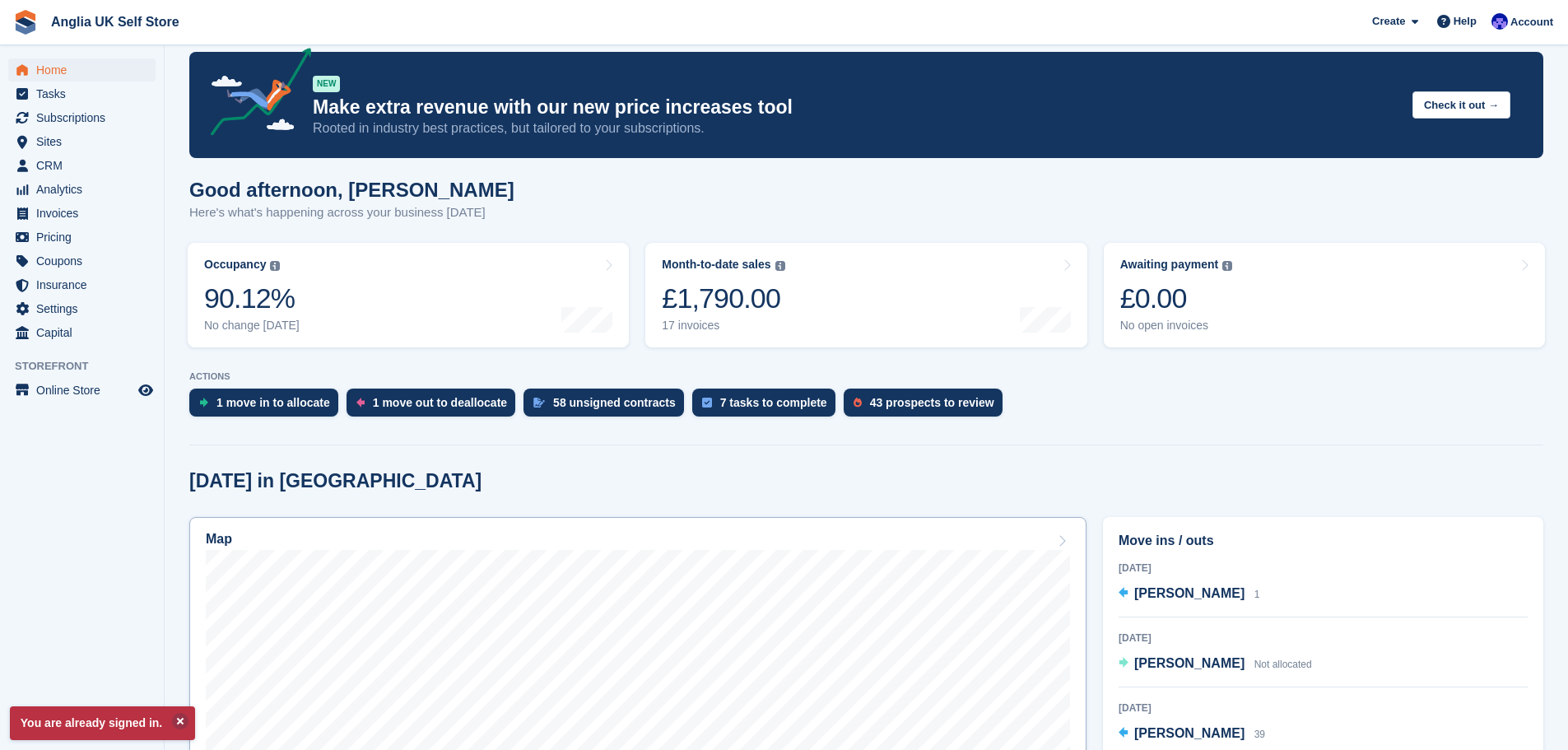
scroll to position [164, 0]
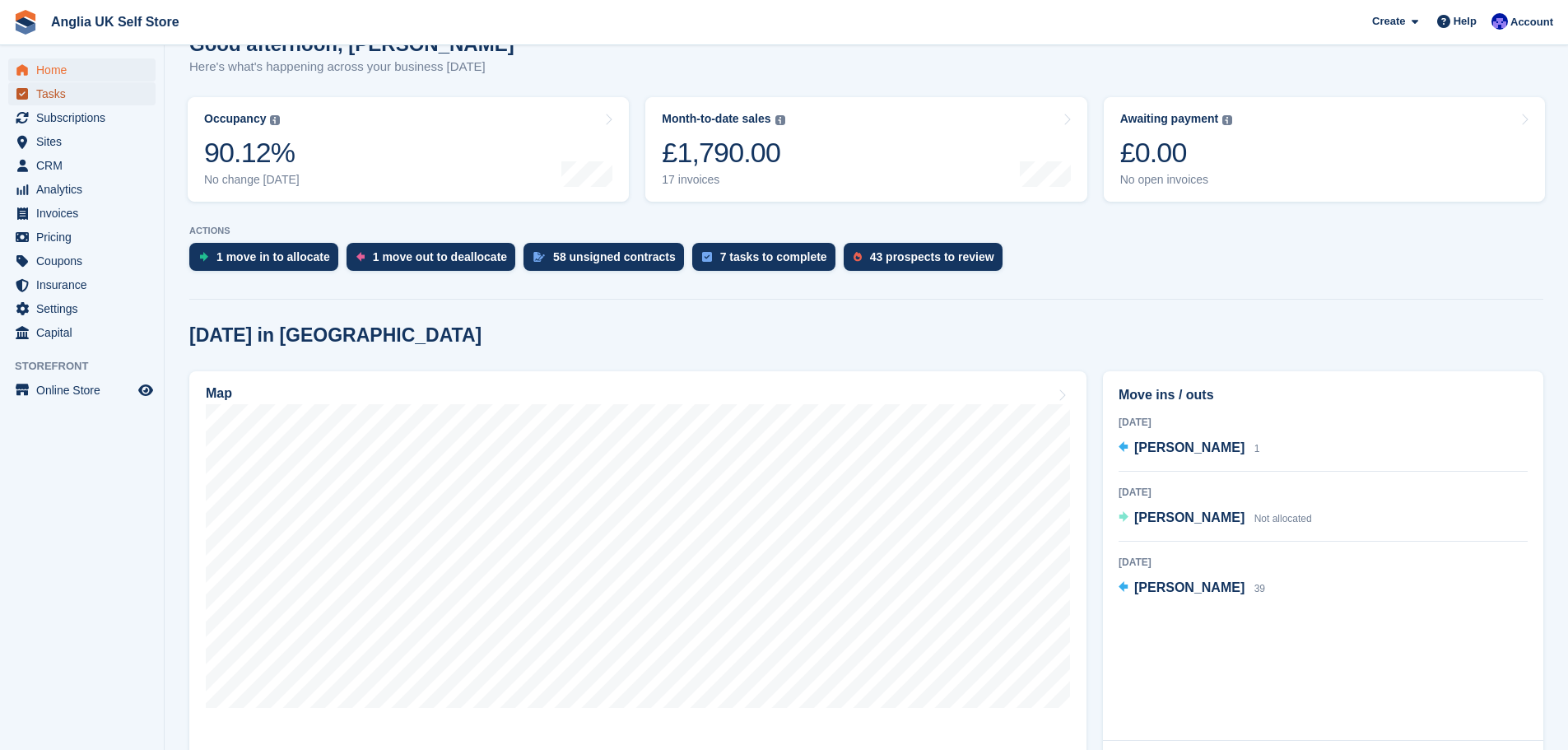
click at [74, 94] on span "Tasks" at bounding box center [86, 94] width 98 height 23
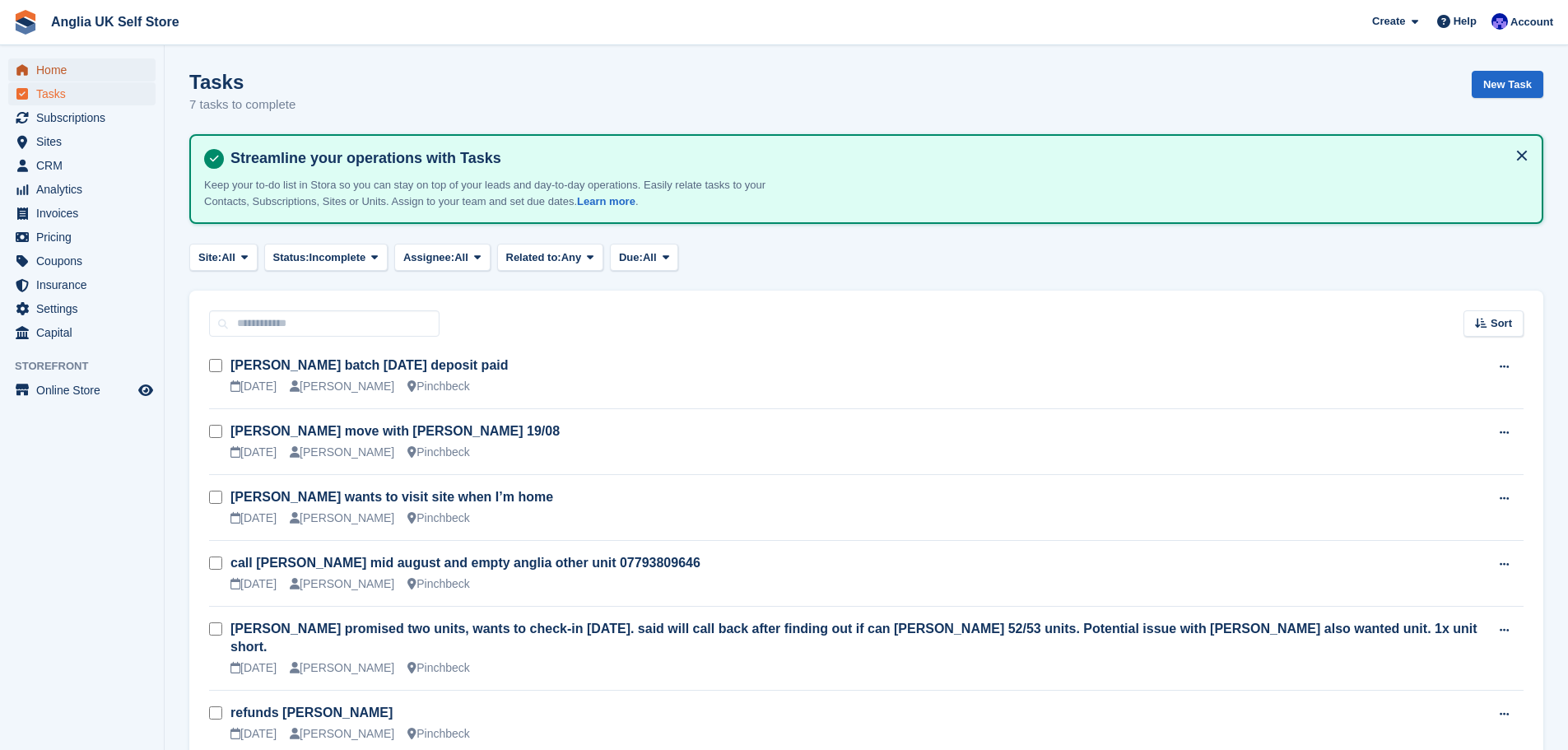
click at [103, 63] on span "Home" at bounding box center [86, 69] width 98 height 23
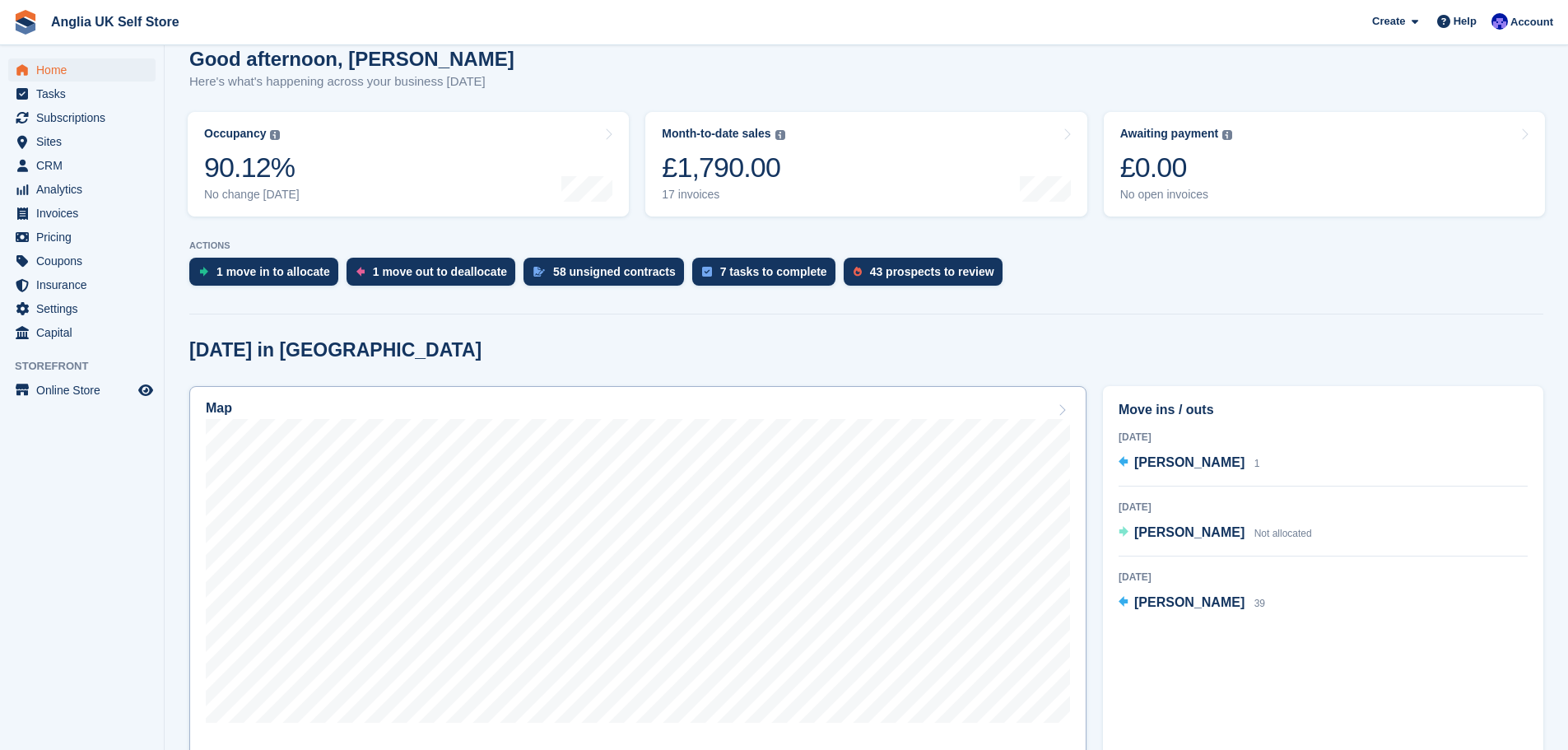
scroll to position [164, 0]
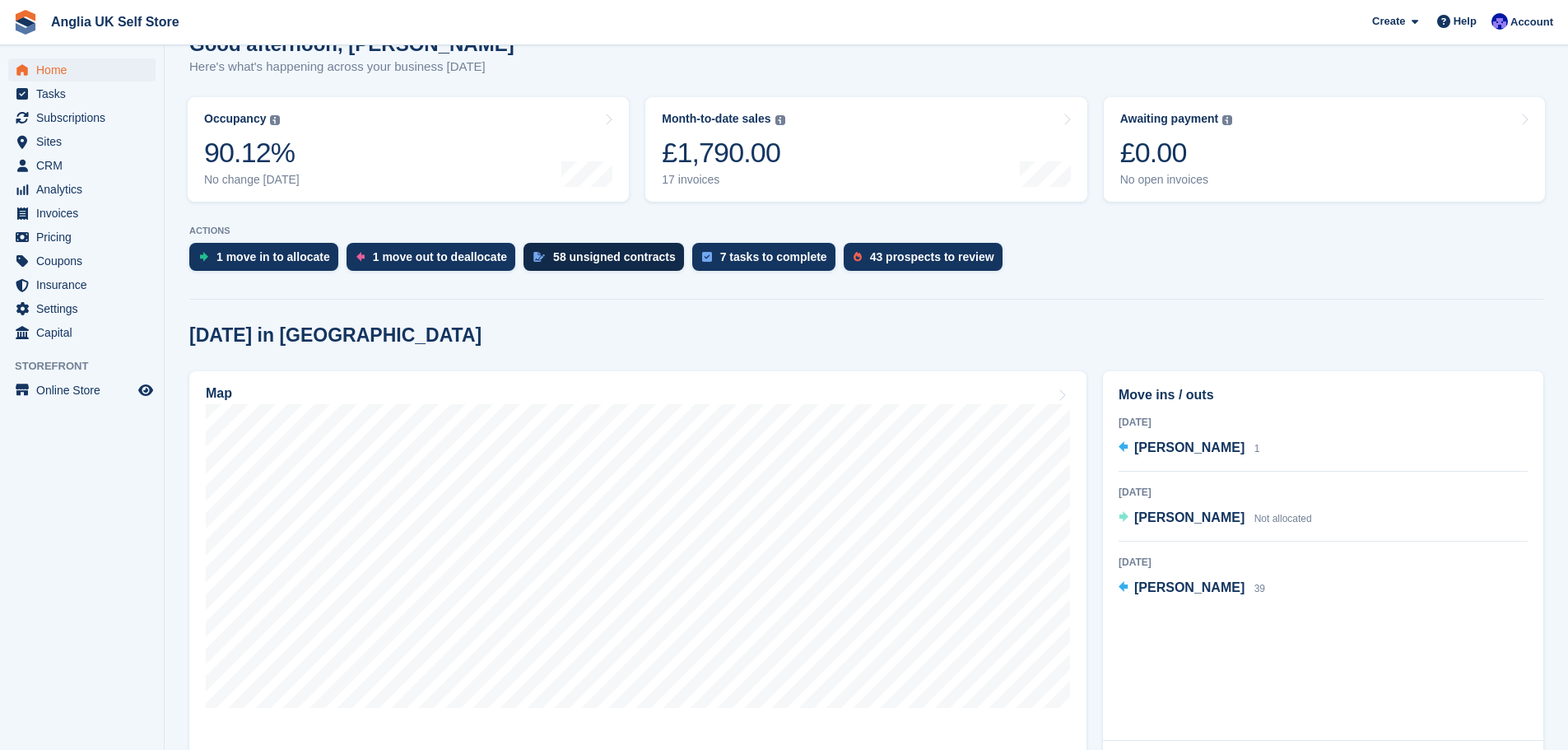
click at [558, 264] on div "58 unsigned contracts" at bounding box center [614, 256] width 123 height 13
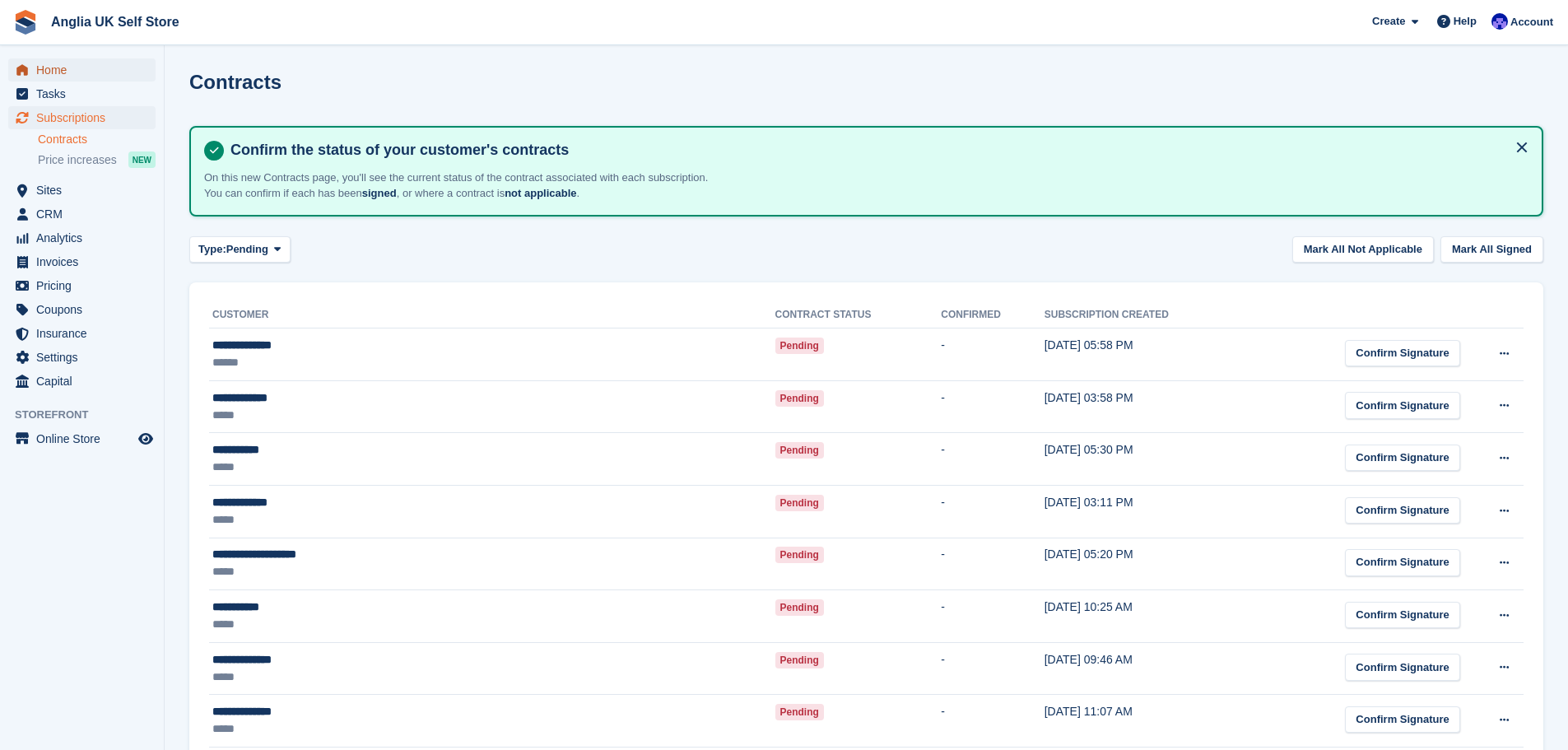
click at [78, 72] on span "Home" at bounding box center [86, 69] width 98 height 23
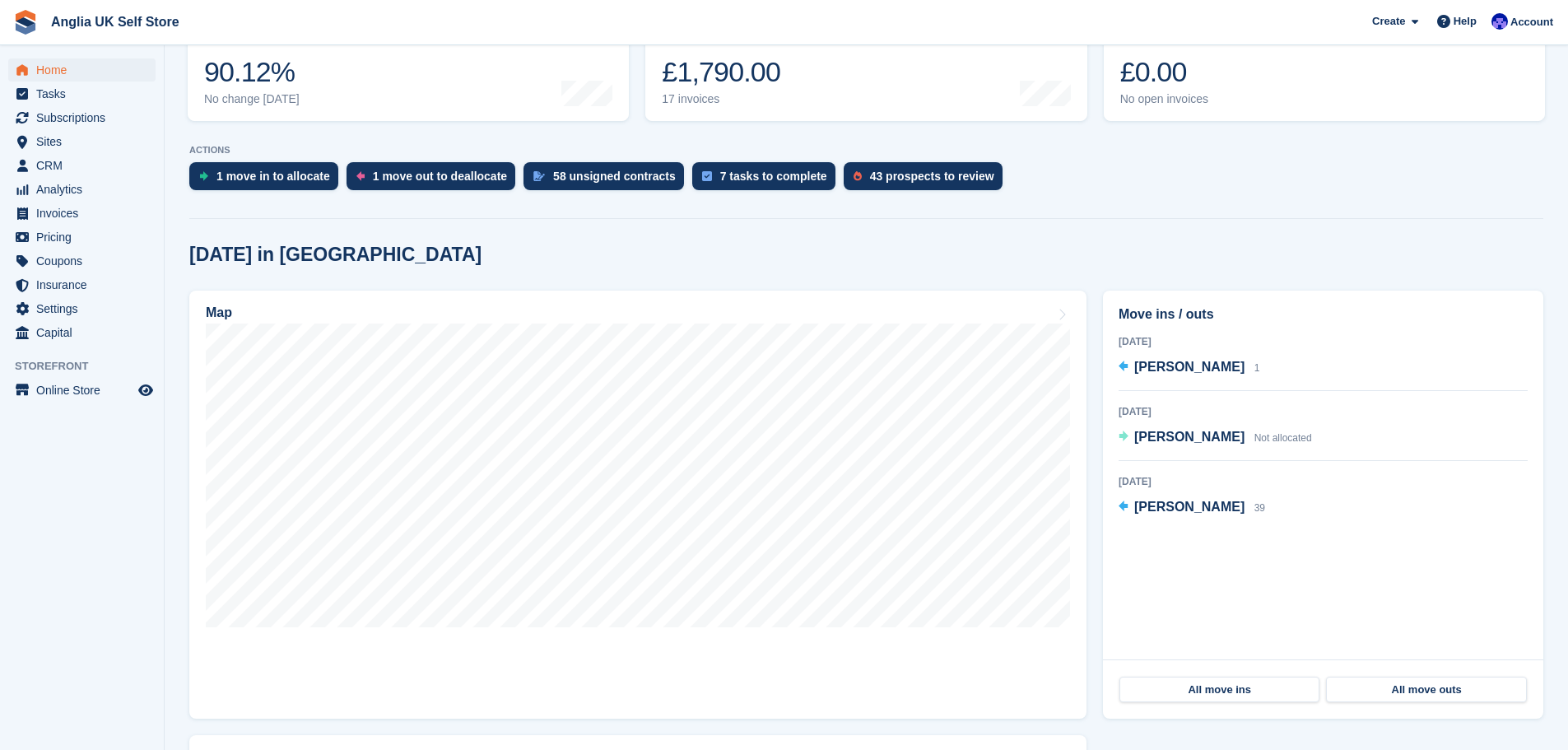
scroll to position [247, 0]
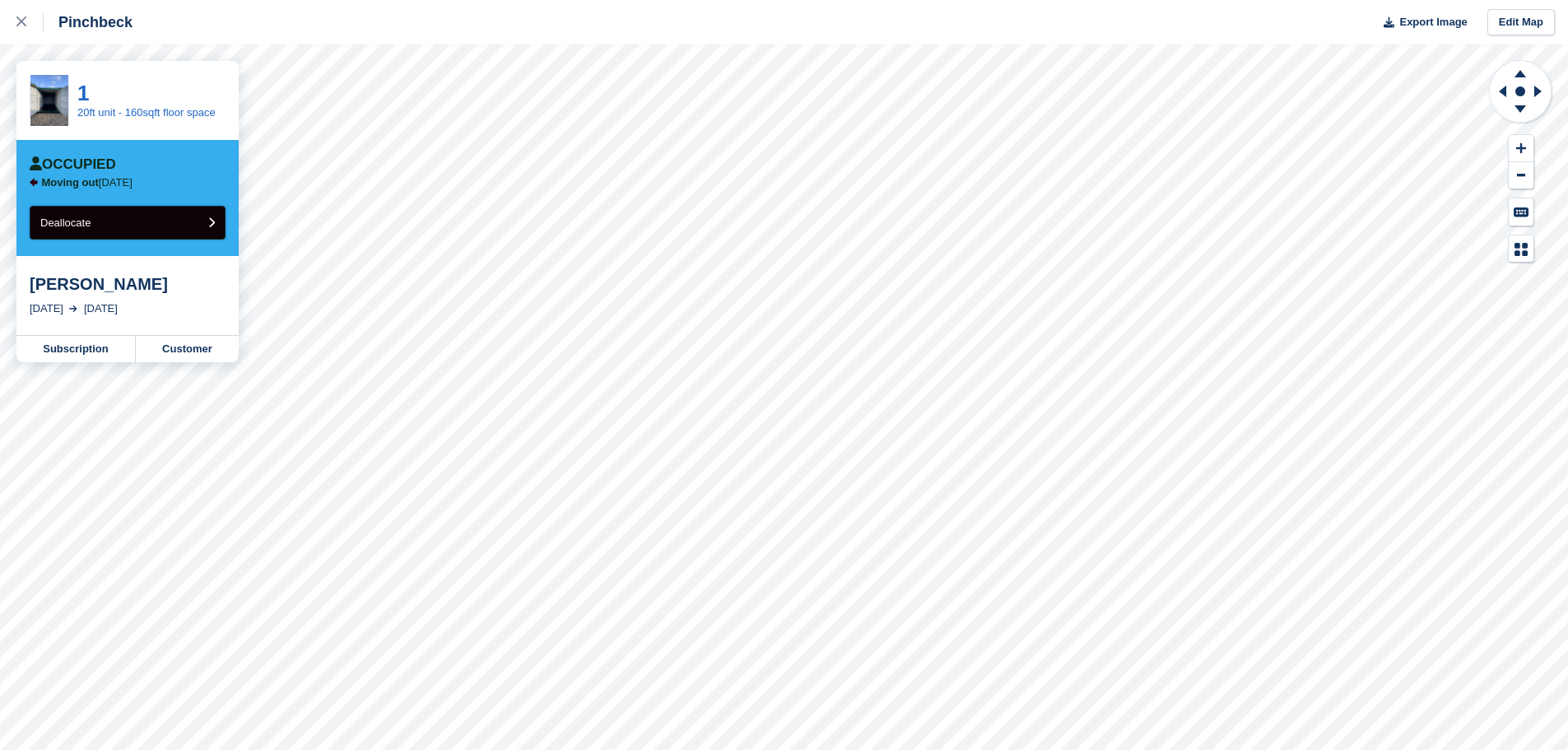
click at [167, 227] on button "Deallocate" at bounding box center [127, 222] width 196 height 33
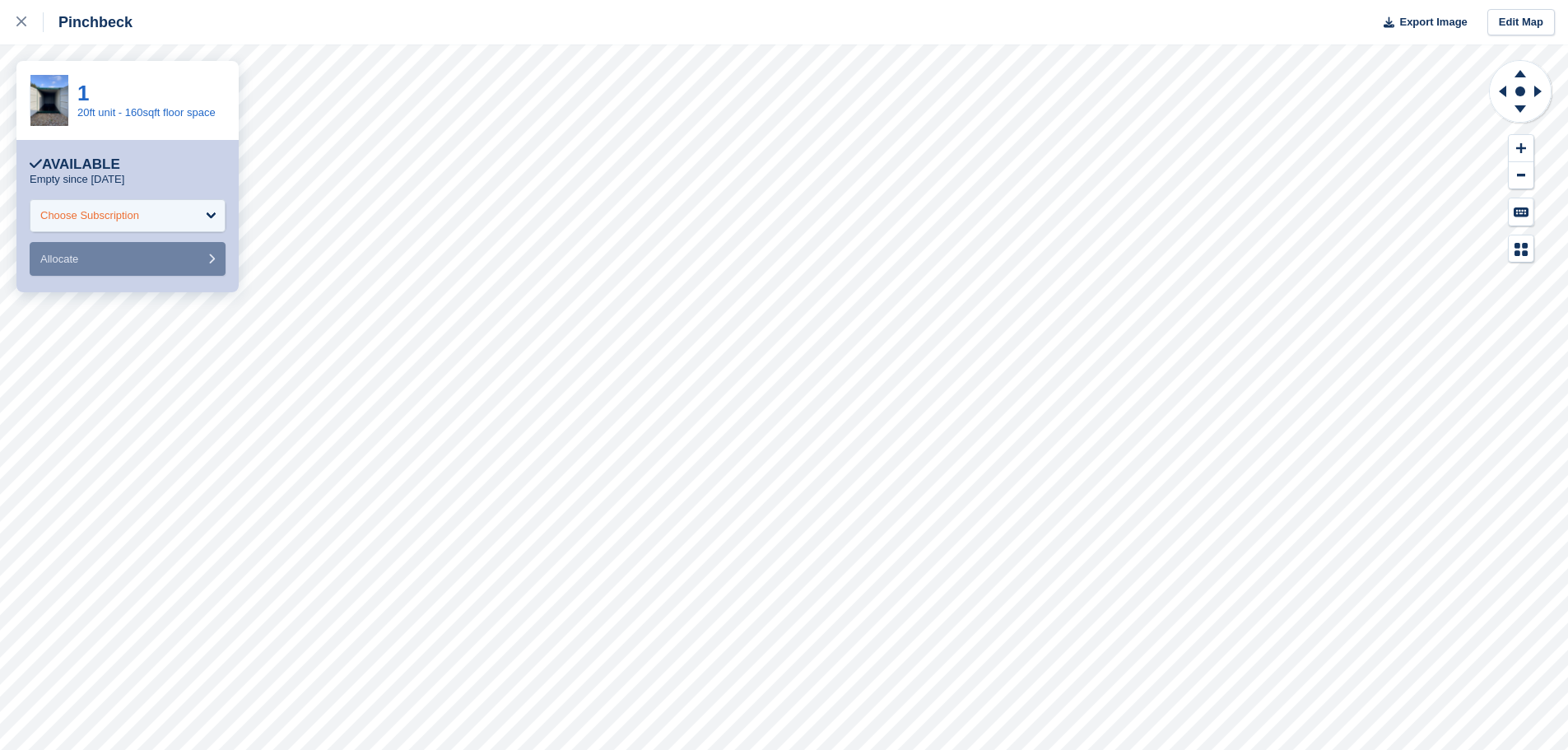
click at [168, 225] on div "Choose Subscription" at bounding box center [127, 215] width 196 height 32
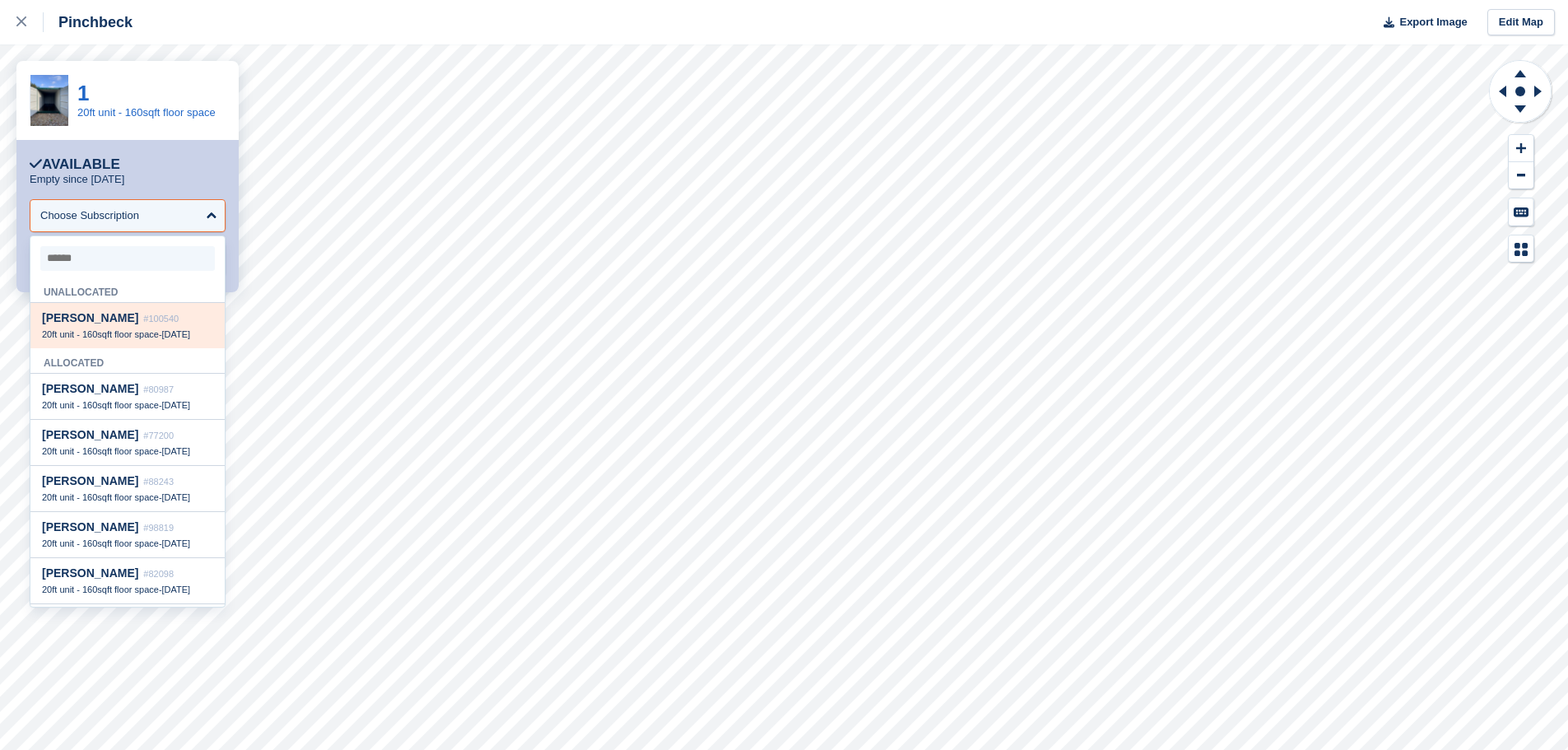
click at [149, 339] on span "20ft unit - 160sqft floor space" at bounding box center [100, 335] width 117 height 10
select select "******"
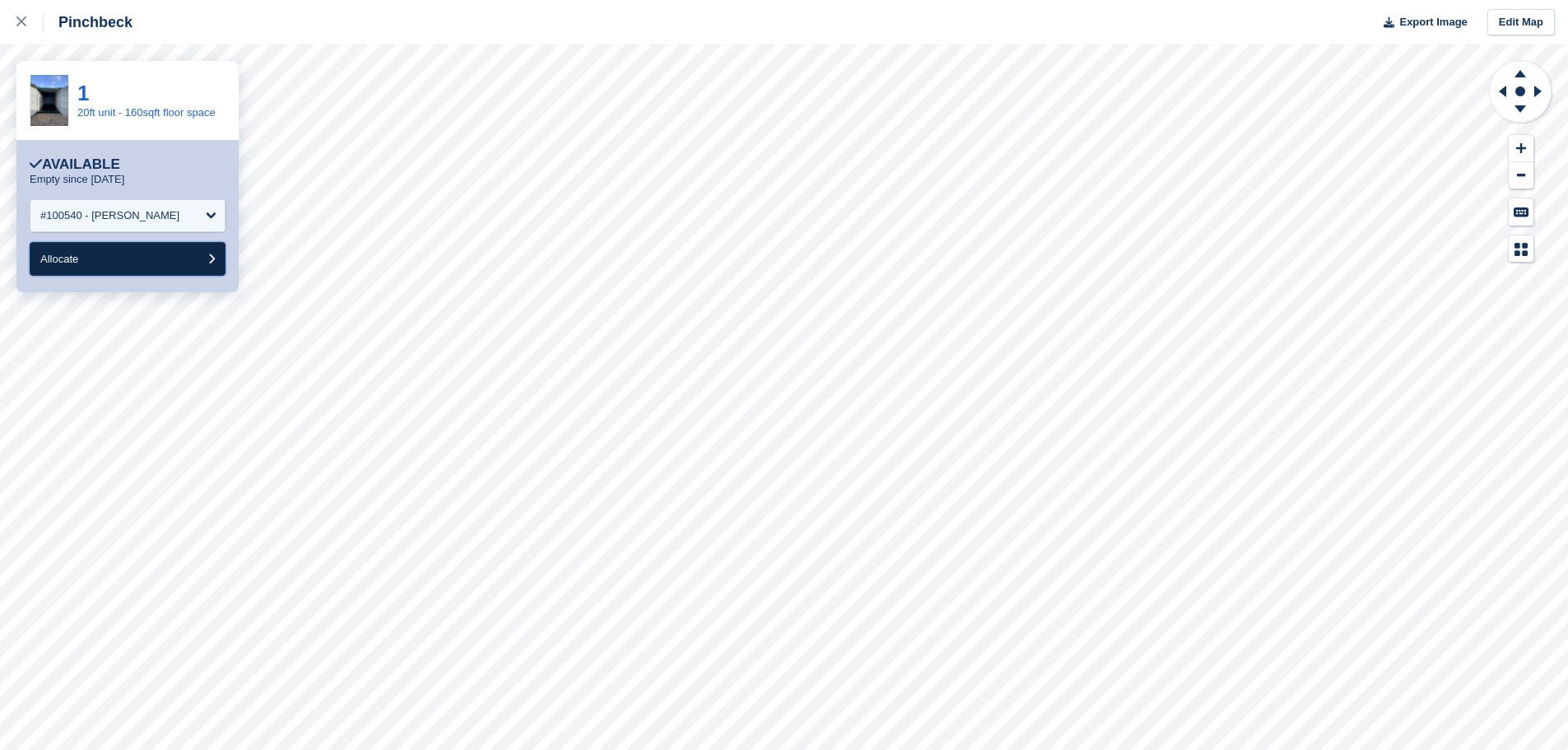
click at [153, 270] on button "Allocate" at bounding box center [127, 259] width 196 height 33
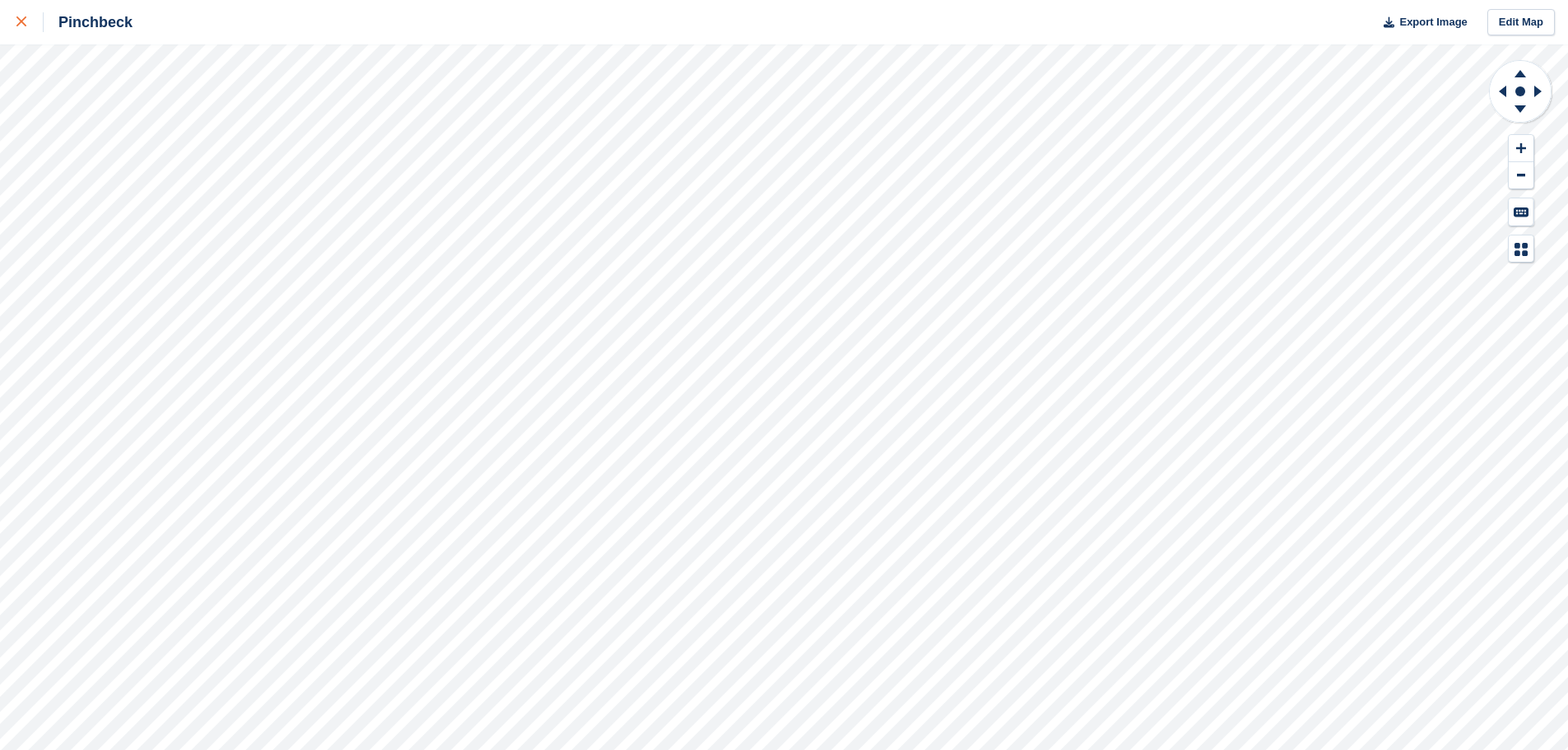
click at [17, 31] on div at bounding box center [30, 23] width 28 height 20
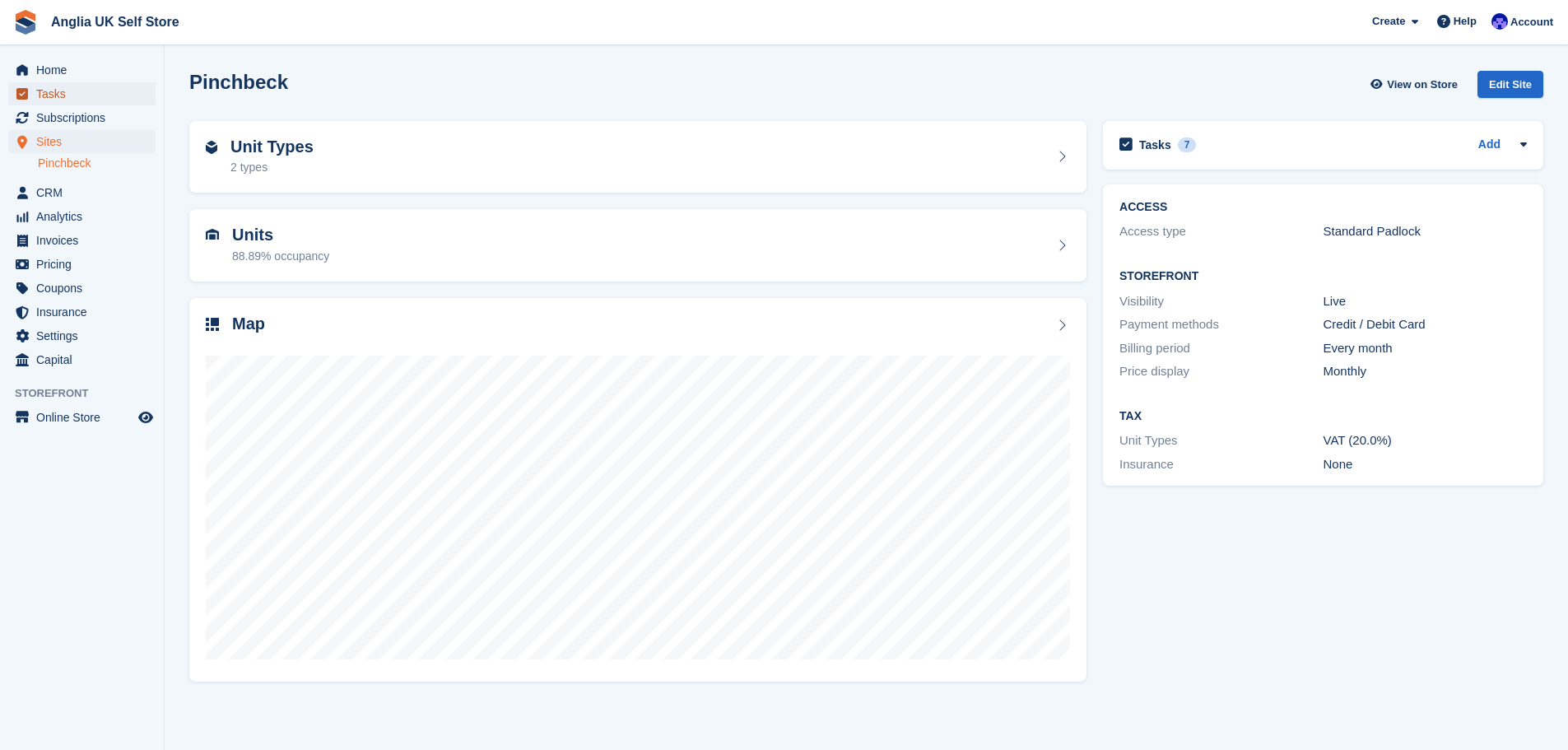
click at [58, 89] on span "Tasks" at bounding box center [86, 94] width 98 height 23
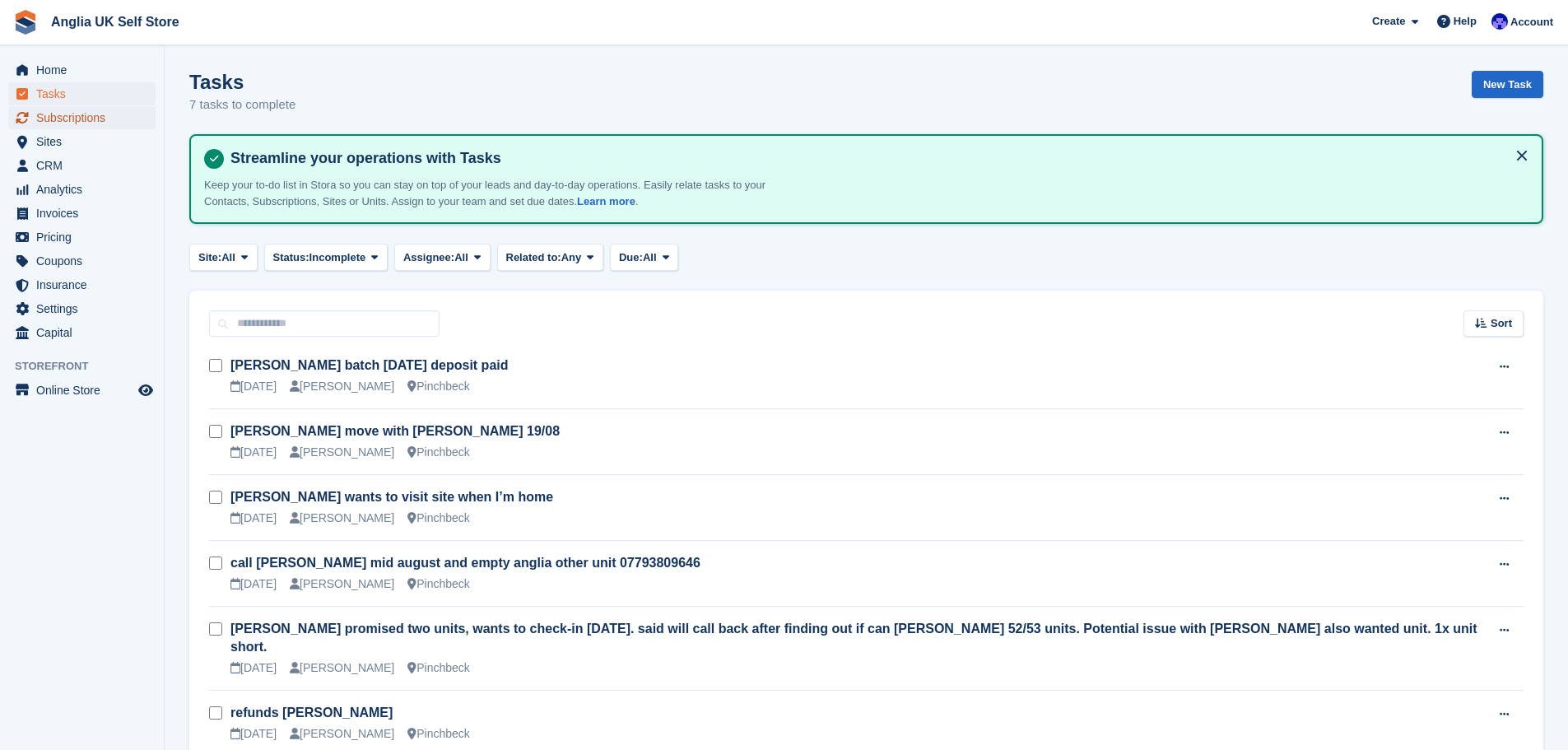
click at [82, 125] on span "Subscriptions" at bounding box center [86, 117] width 98 height 23
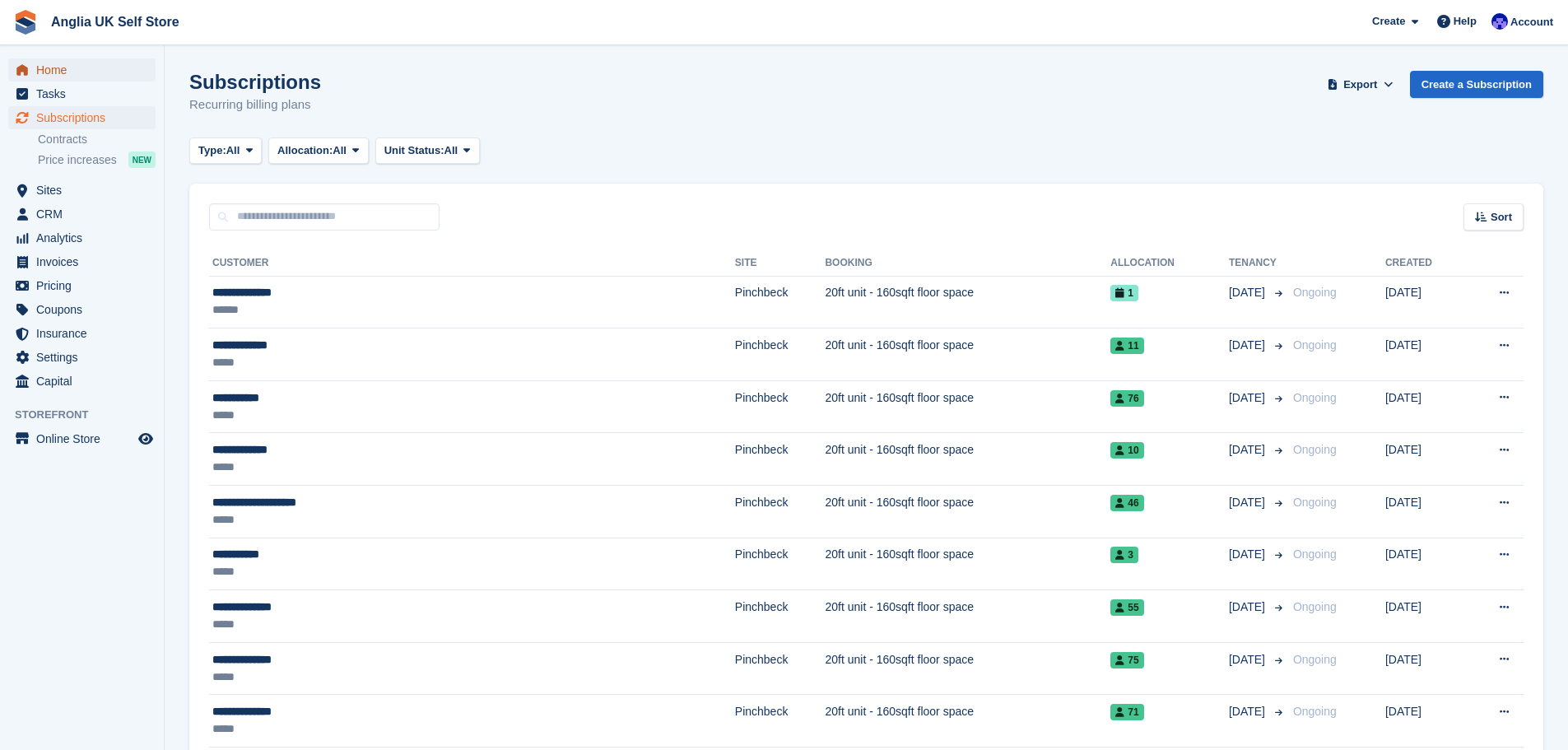
click at [83, 74] on span "Home" at bounding box center [86, 69] width 98 height 23
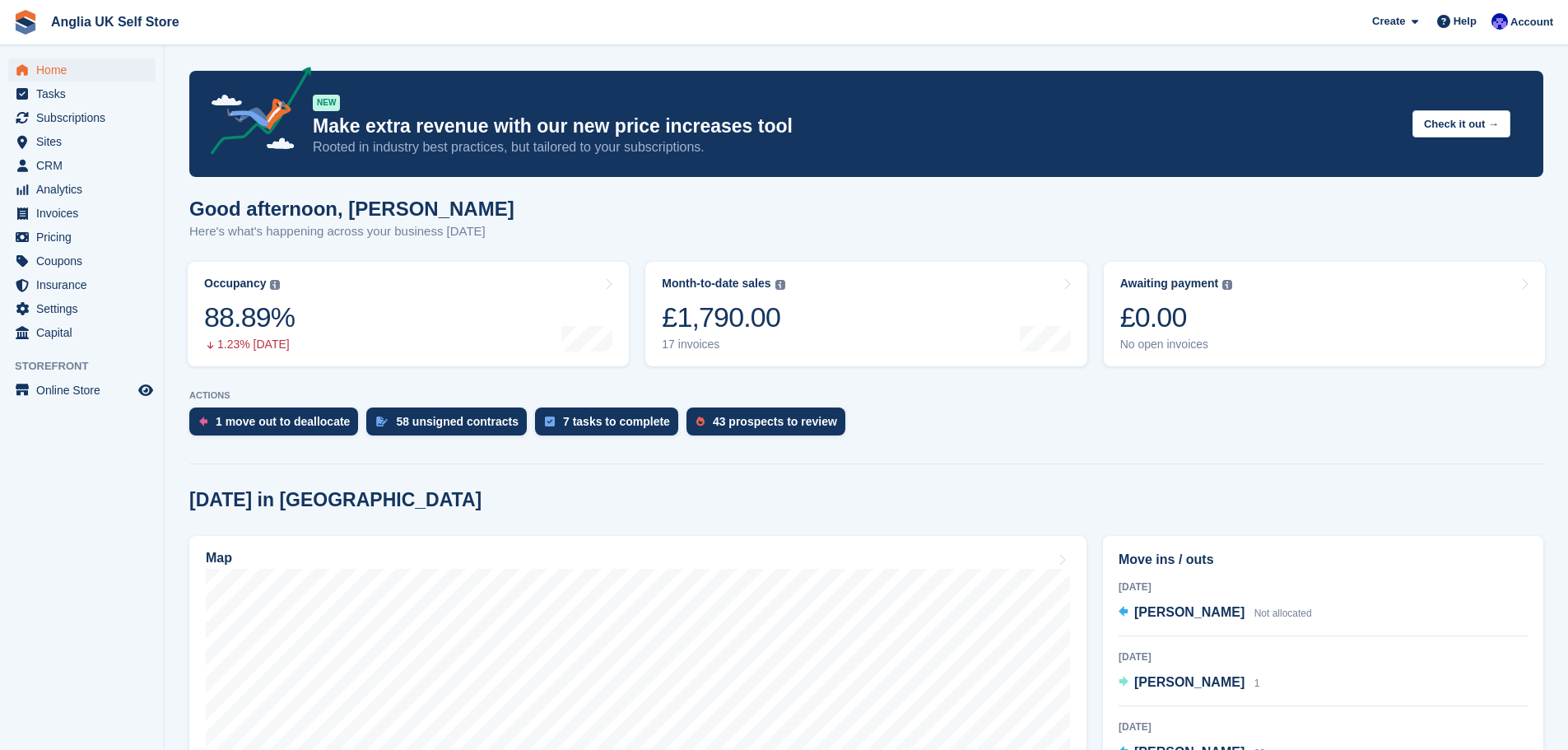
scroll to position [83, 0]
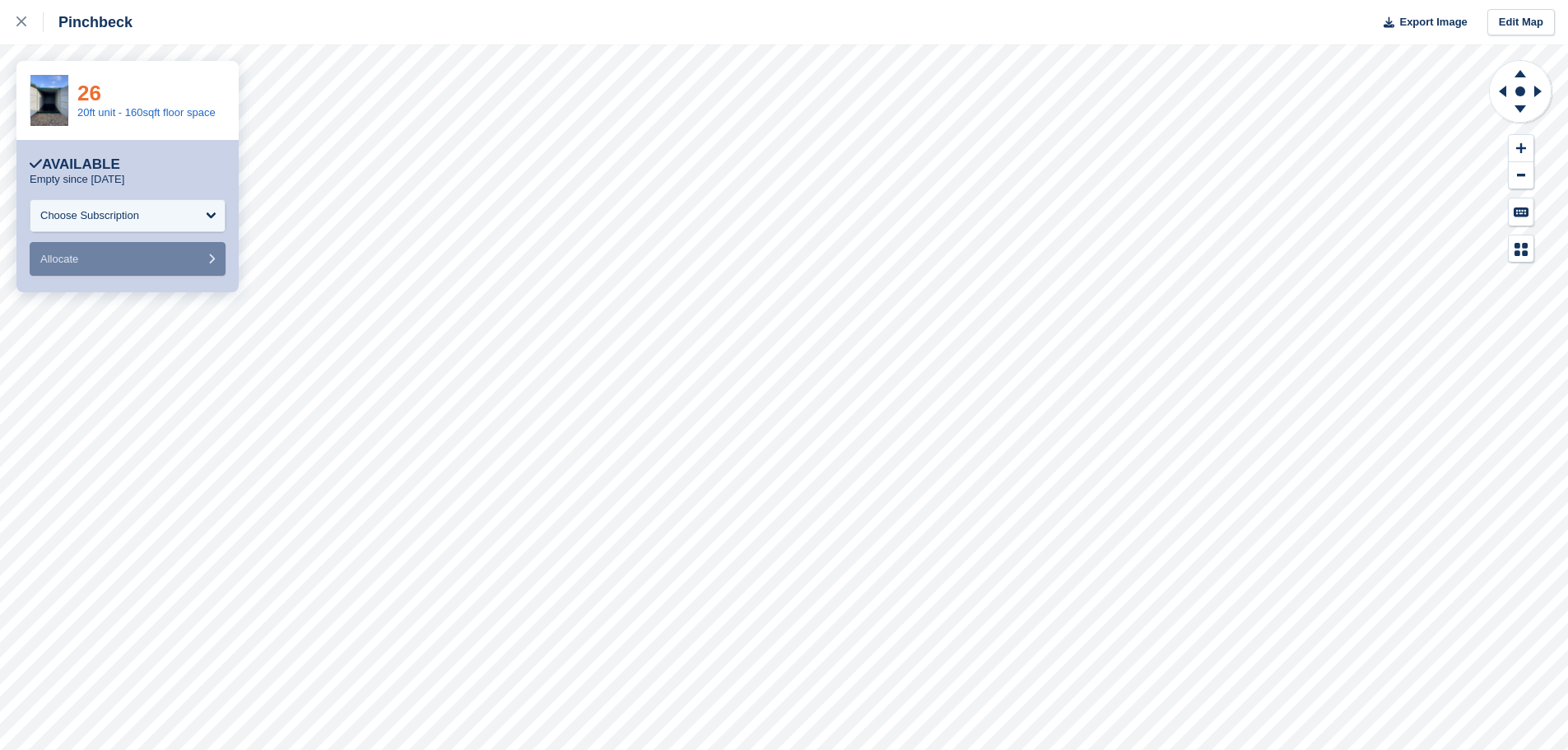
click at [89, 88] on link "26" at bounding box center [90, 93] width 24 height 25
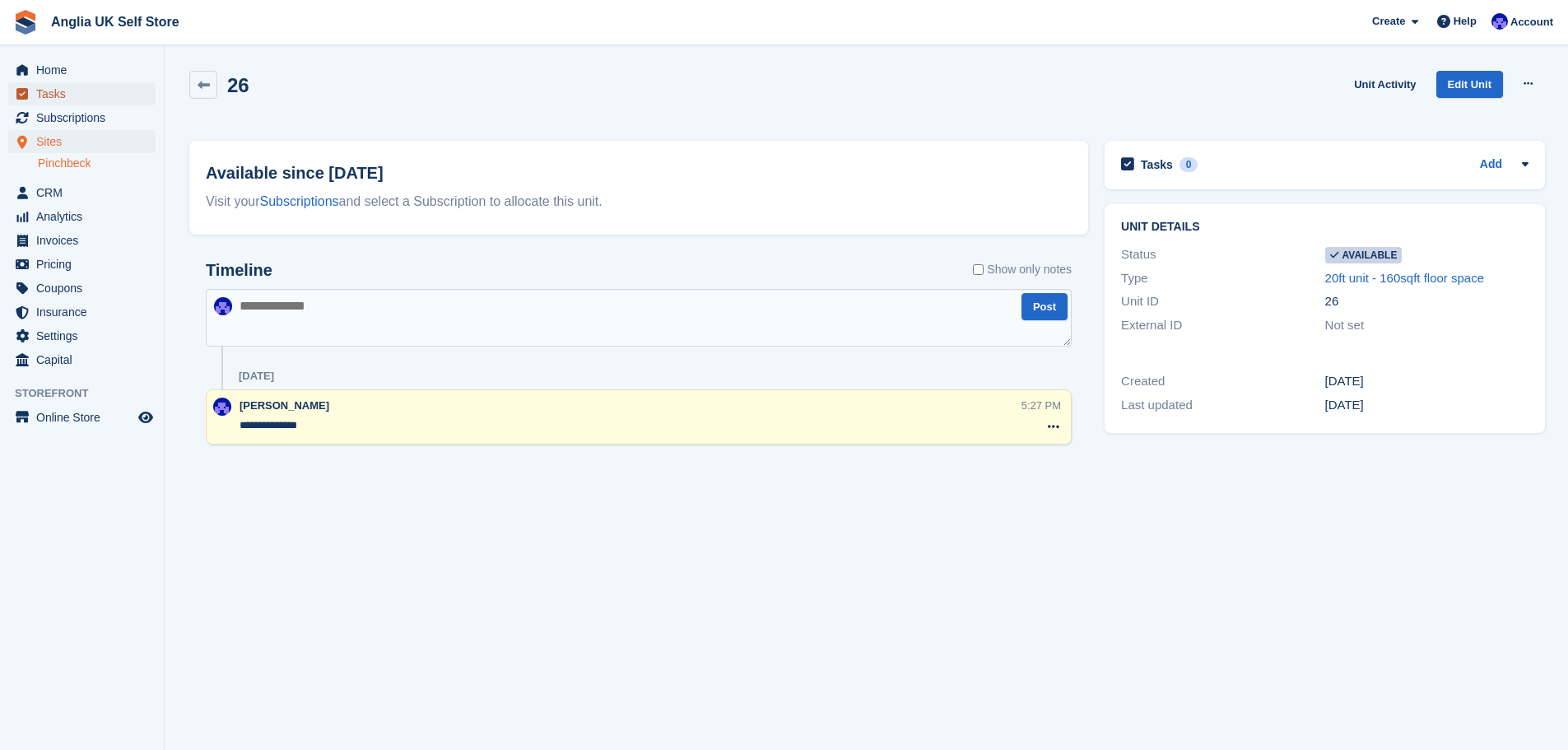
click at [100, 100] on span "Tasks" at bounding box center [86, 94] width 98 height 23
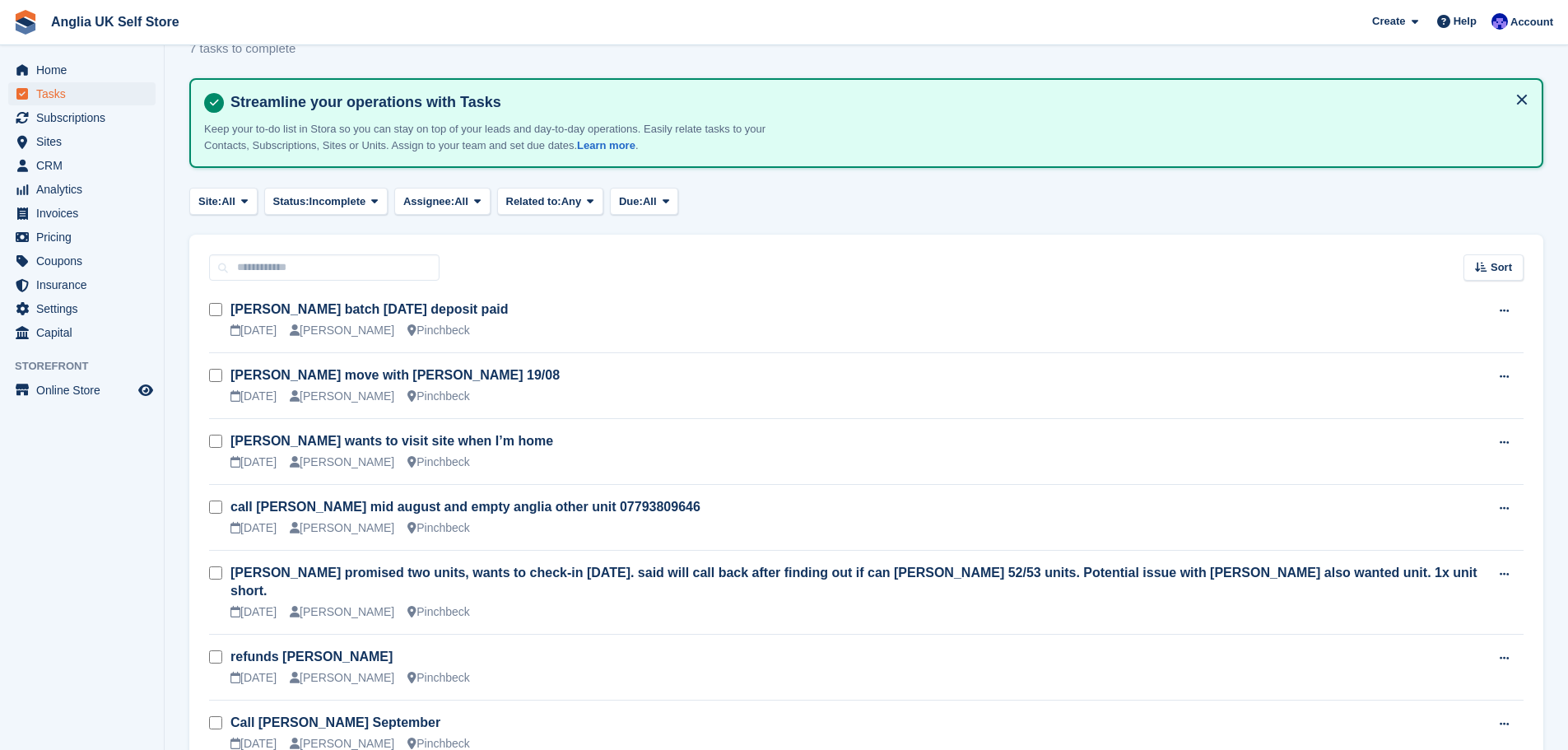
scroll to position [83, 0]
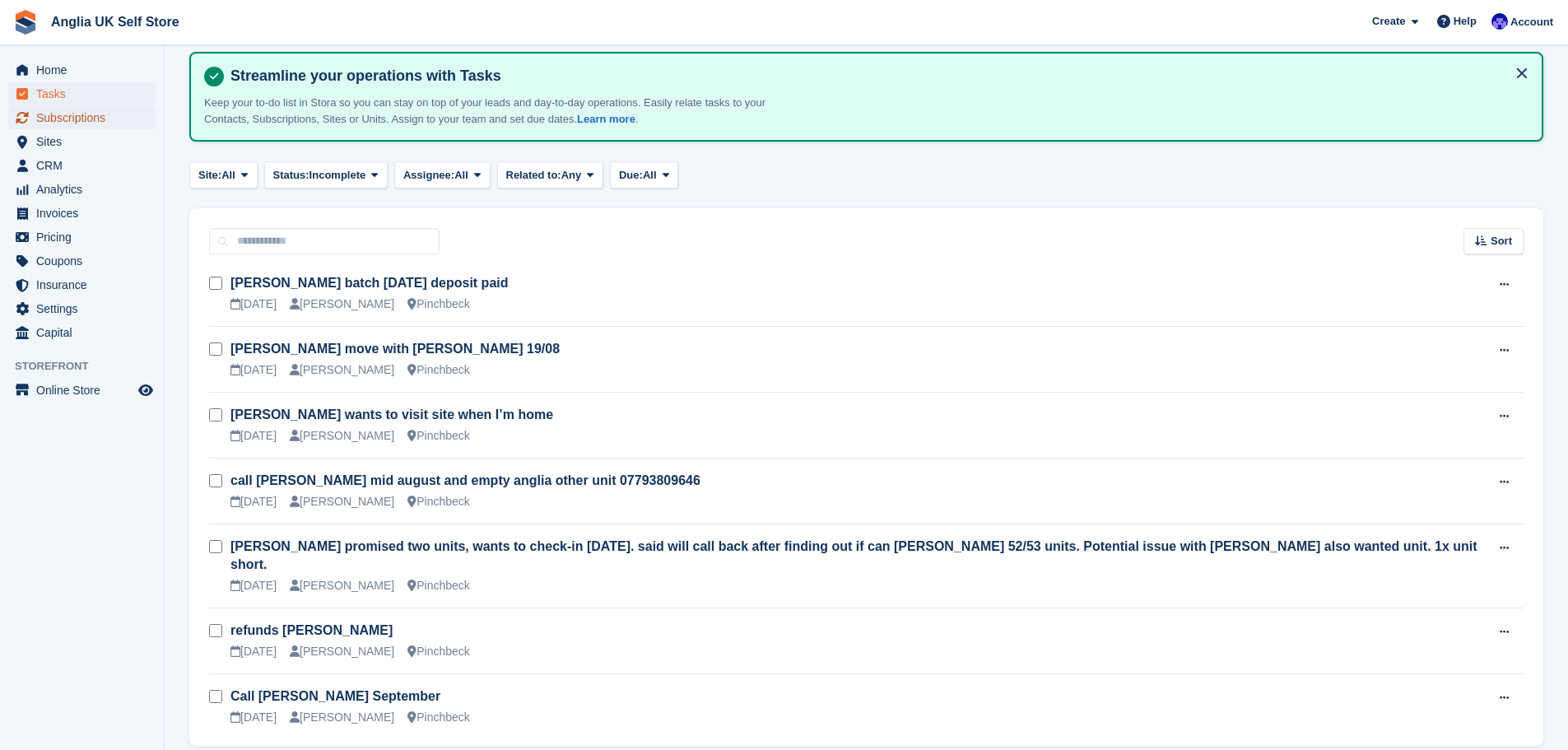
click at [113, 119] on span "Subscriptions" at bounding box center [86, 117] width 98 height 23
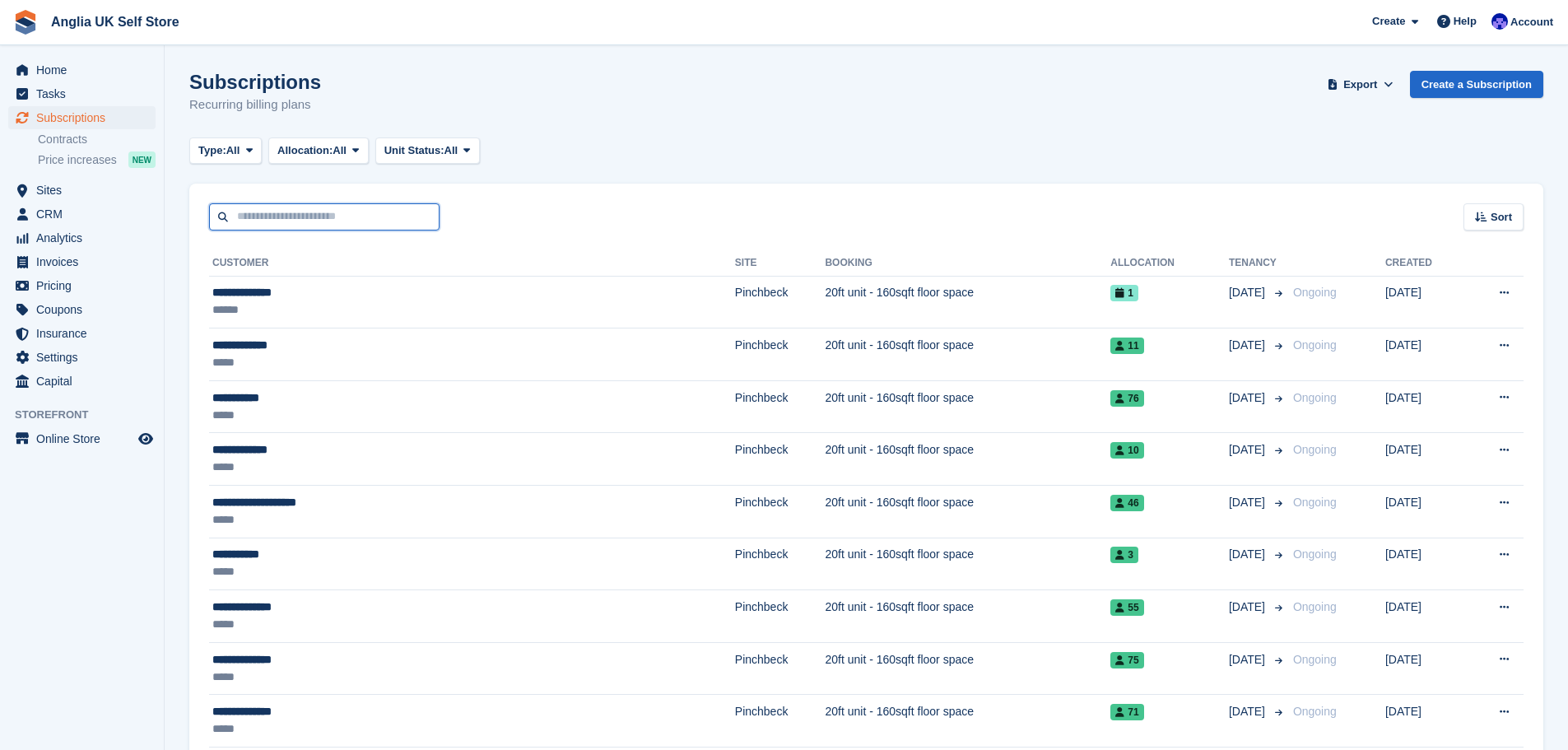
click at [301, 211] on input "text" at bounding box center [324, 218] width 230 height 28
type input "****"
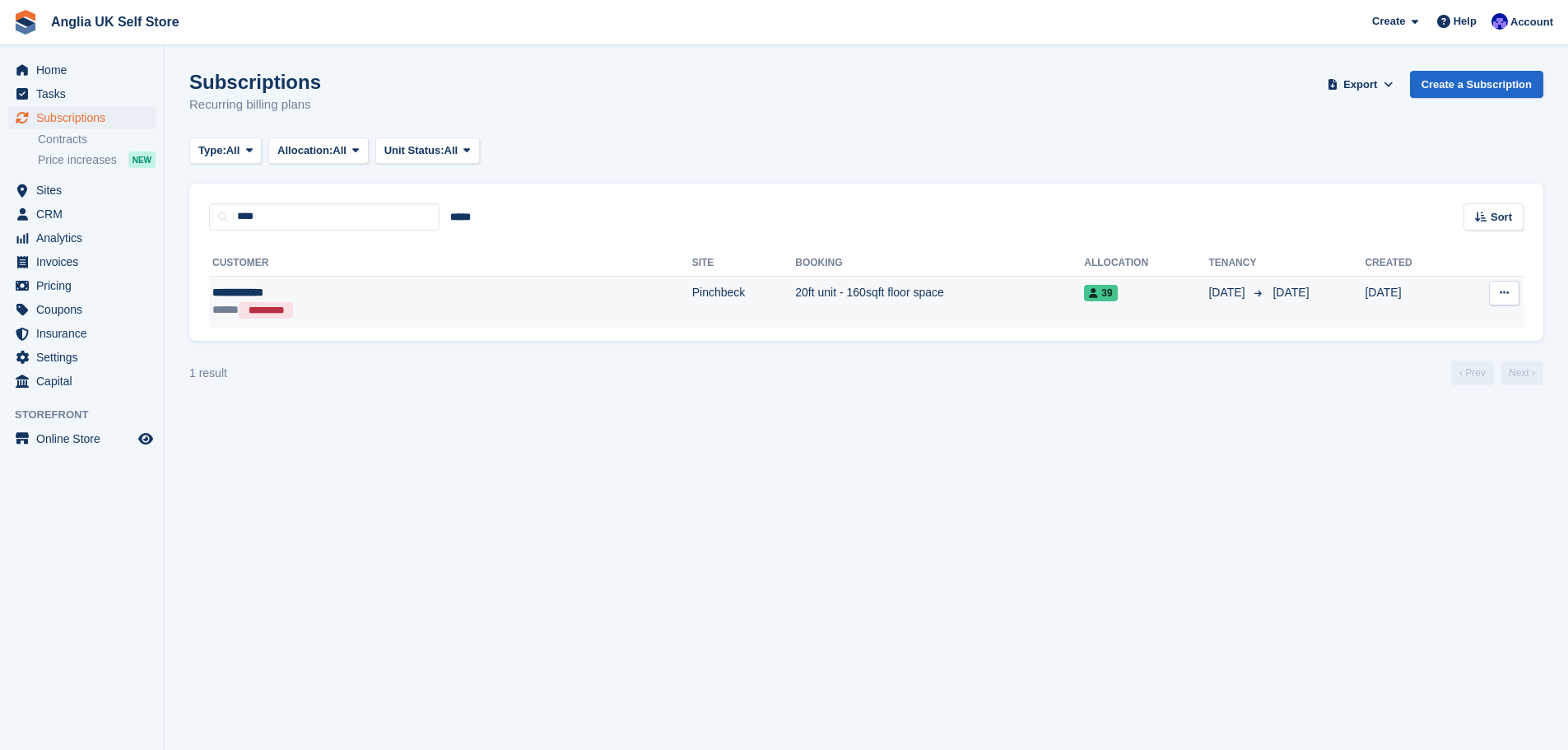
click at [340, 277] on td "**********" at bounding box center [450, 301] width 483 height 52
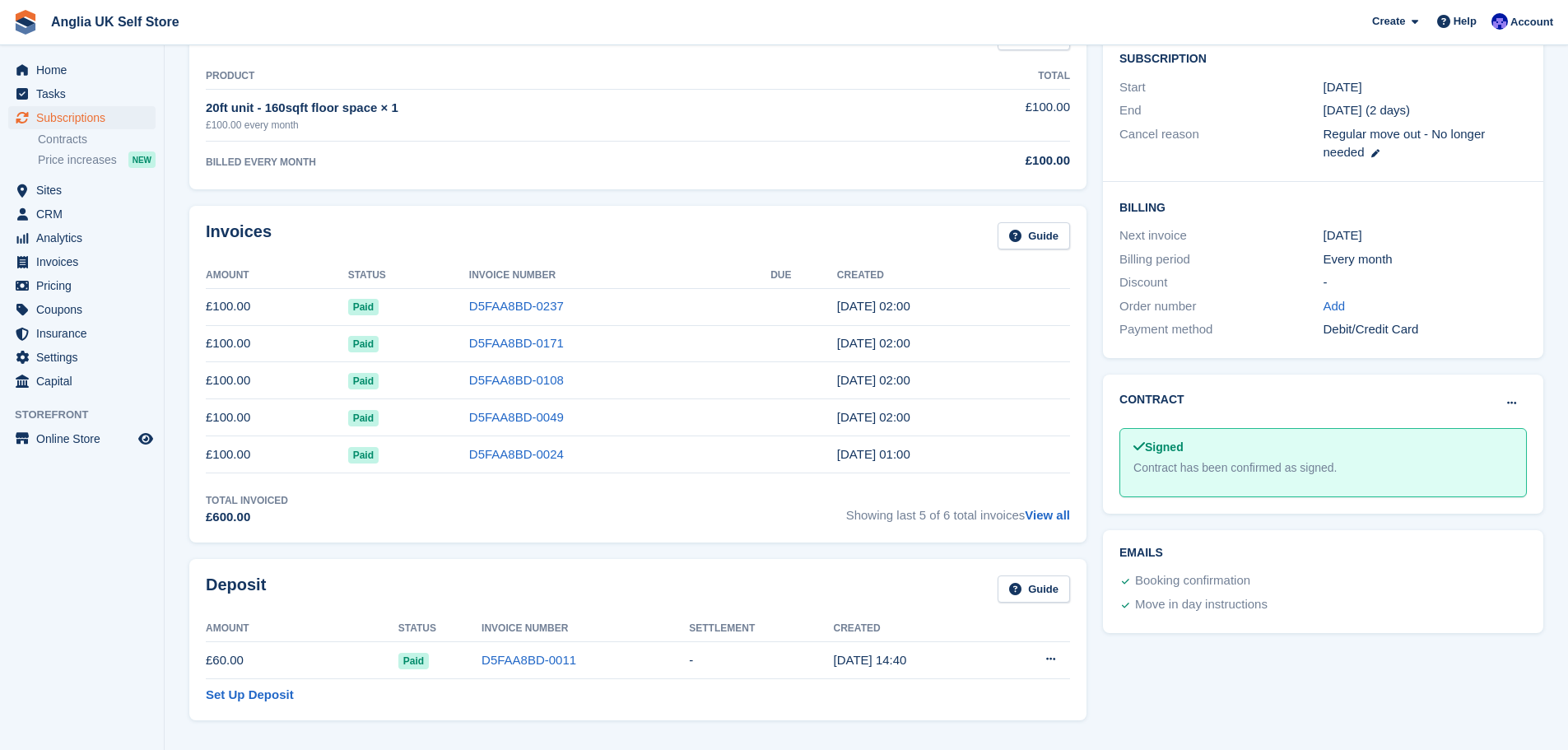
scroll to position [449, 0]
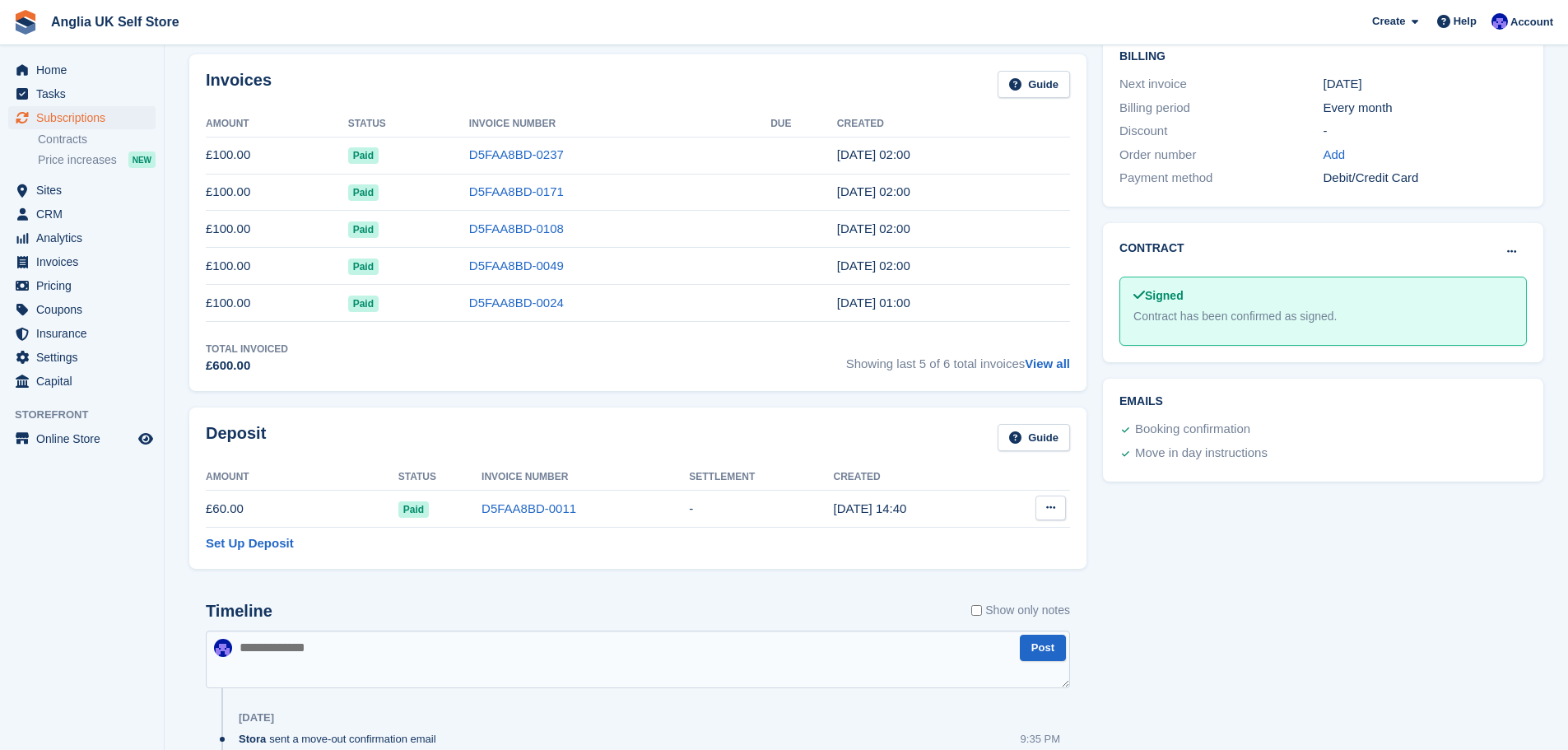
click at [1052, 508] on icon at bounding box center [1050, 507] width 9 height 11
click at [1030, 532] on p "Settle deposit" at bounding box center [987, 540] width 144 height 22
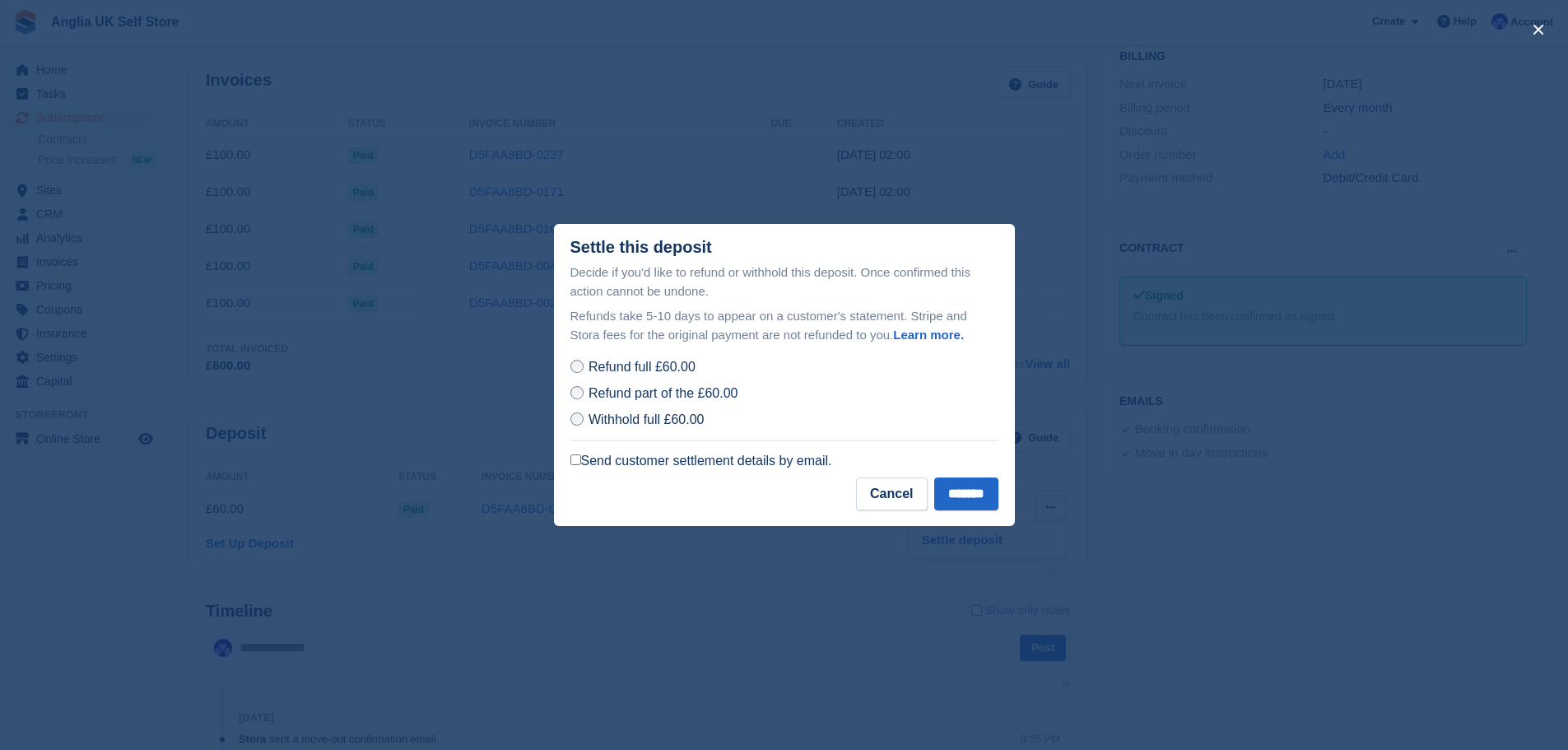
click at [703, 469] on label "Send customer settlement details by email." at bounding box center [701, 461] width 262 height 17
click at [973, 491] on input "*******" at bounding box center [965, 493] width 64 height 32
